Goal: Find contact information: Find contact information

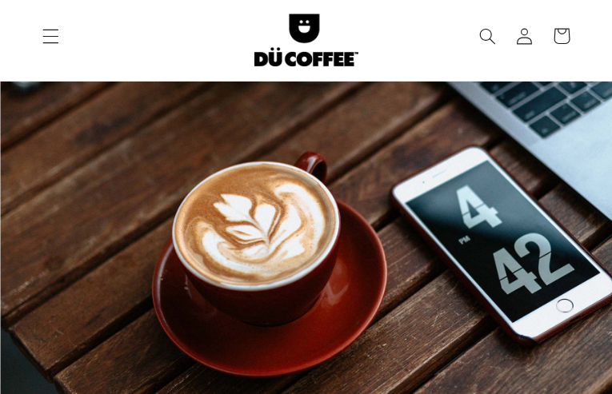
type input "FkVfwIBicl"
type input "[EMAIL_ADDRESS][DOMAIN_NAME]"
type input "4219221589"
